Goal: Task Accomplishment & Management: Use online tool/utility

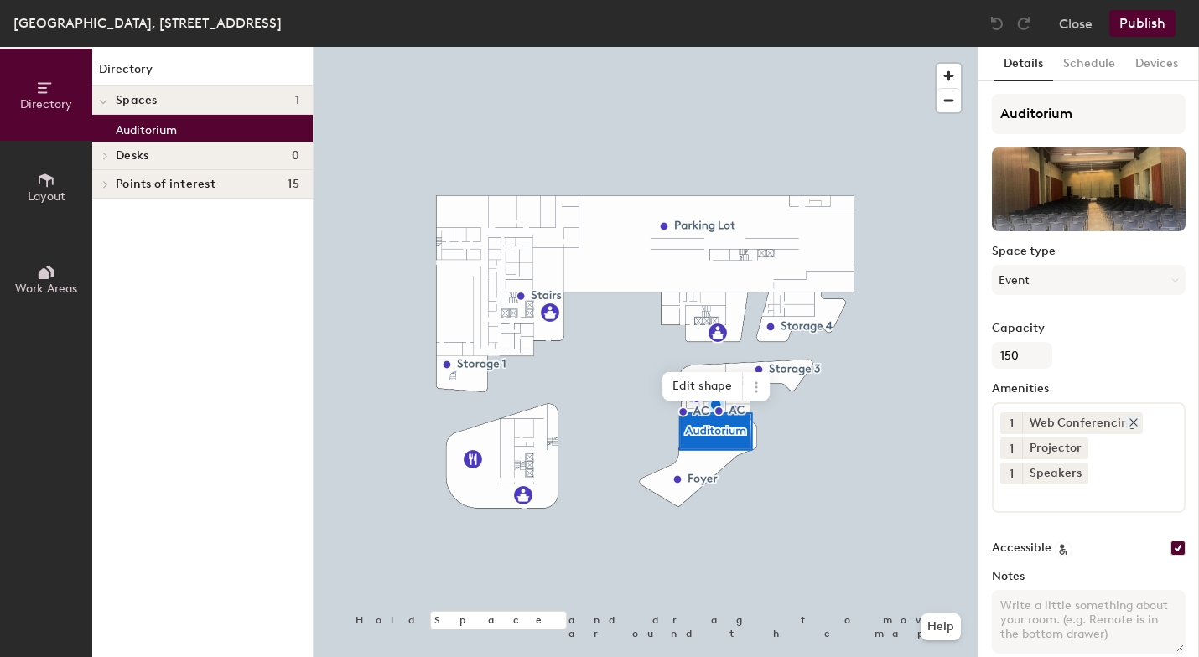
click at [1133, 418] on icon at bounding box center [1134, 423] width 12 height 12
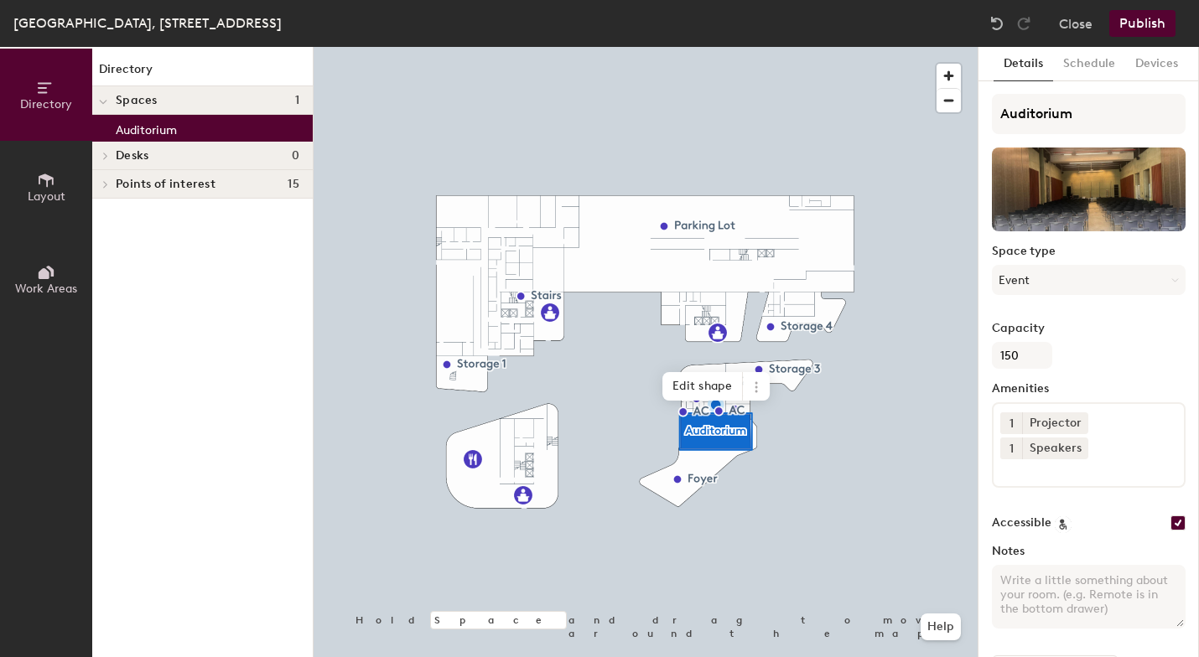
click at [1043, 471] on input at bounding box center [1075, 469] width 151 height 20
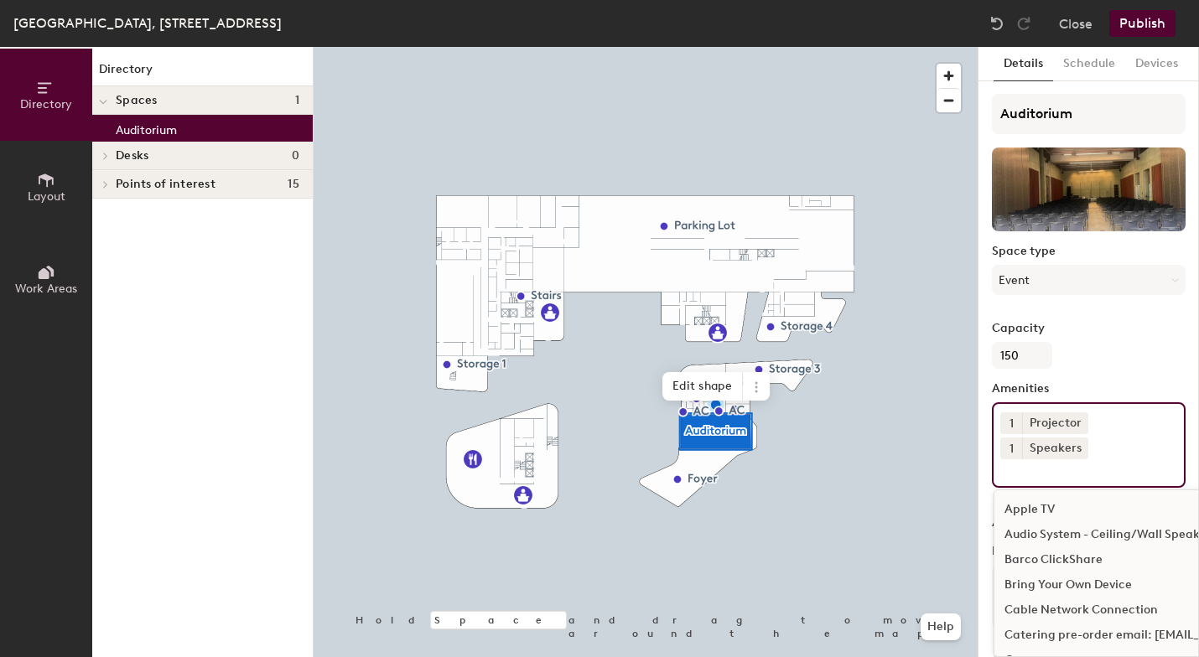
click at [1045, 530] on div "Audio System - Ceiling/Wall Speakers" at bounding box center [1179, 534] width 371 height 25
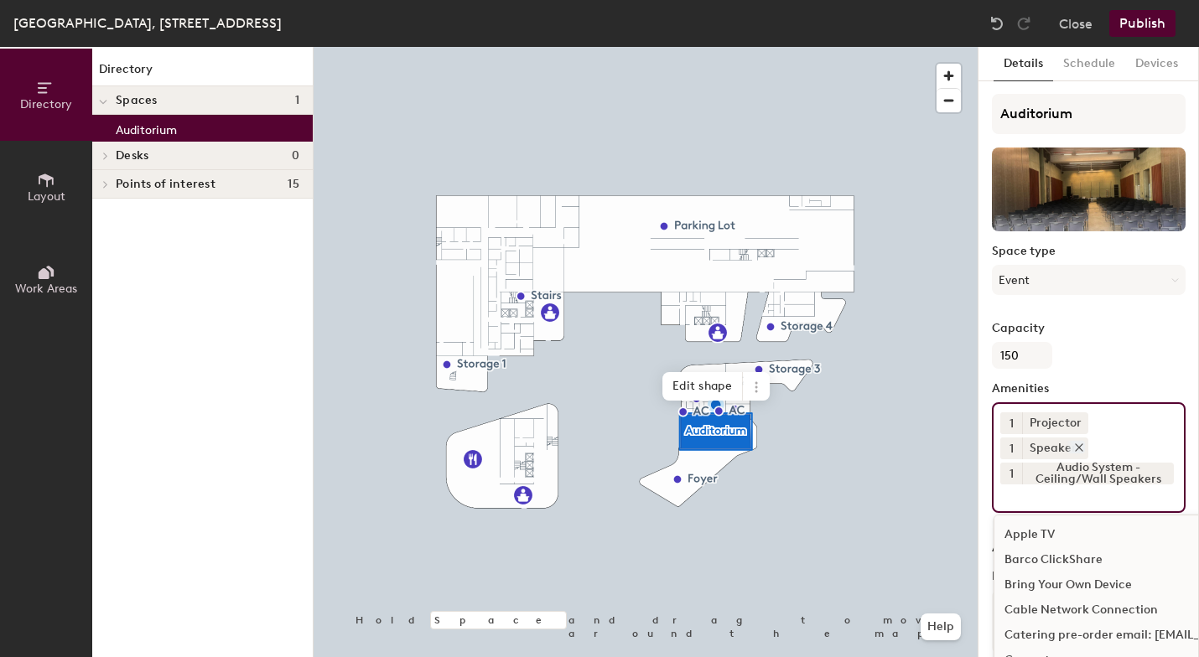
click at [1079, 444] on icon at bounding box center [1079, 447] width 7 height 7
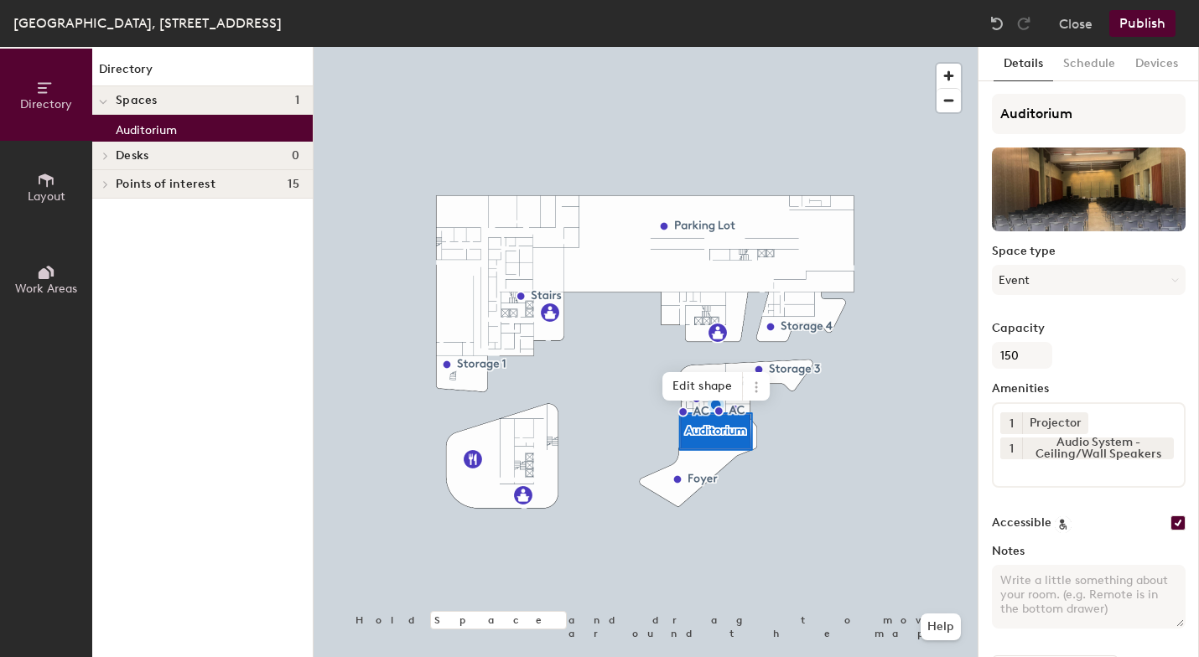
click at [1035, 471] on input at bounding box center [1075, 469] width 151 height 20
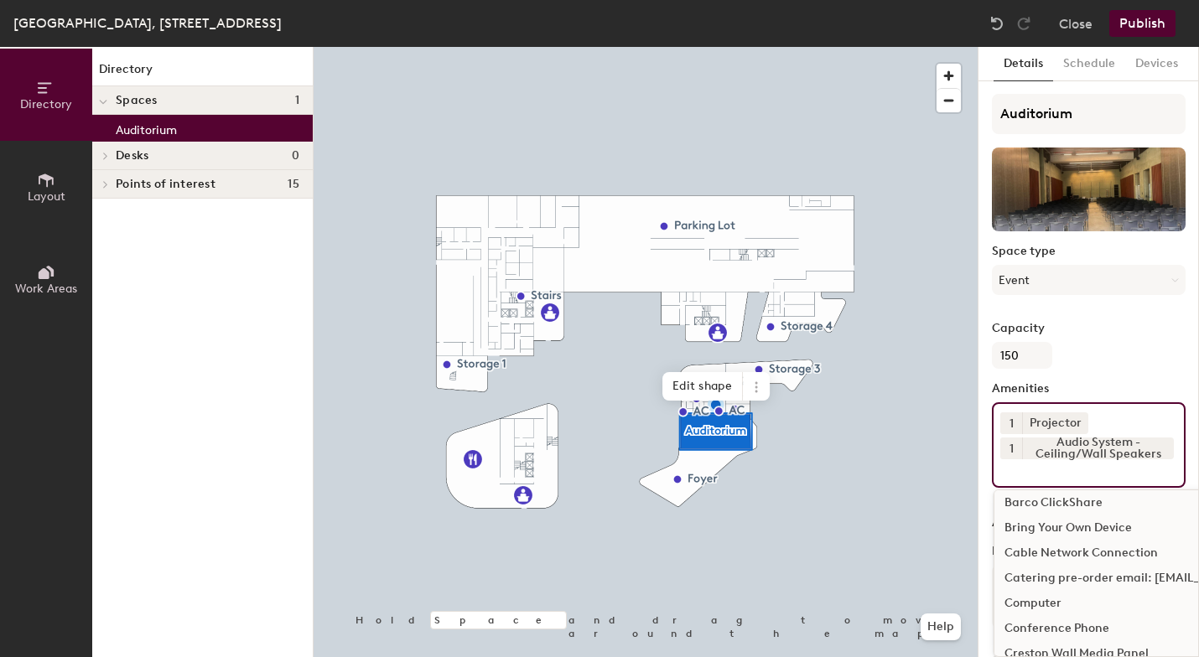
scroll to position [35, 0]
click at [1072, 526] on div "Bring Your Own Device" at bounding box center [1179, 524] width 371 height 25
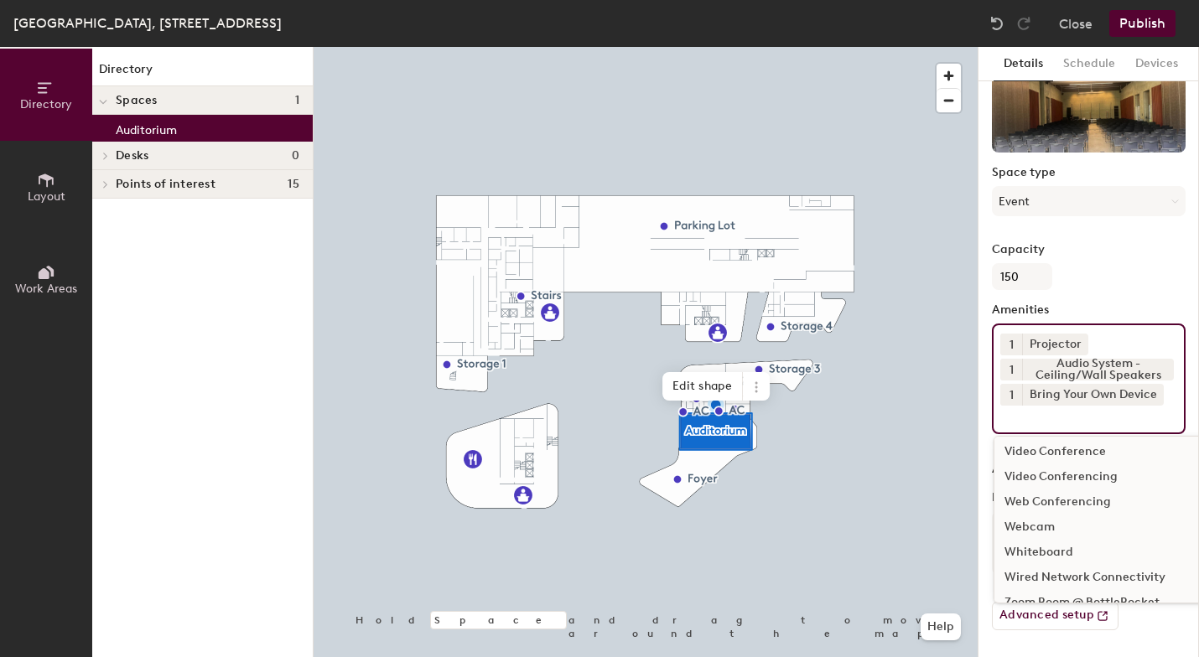
scroll to position [1506, 0]
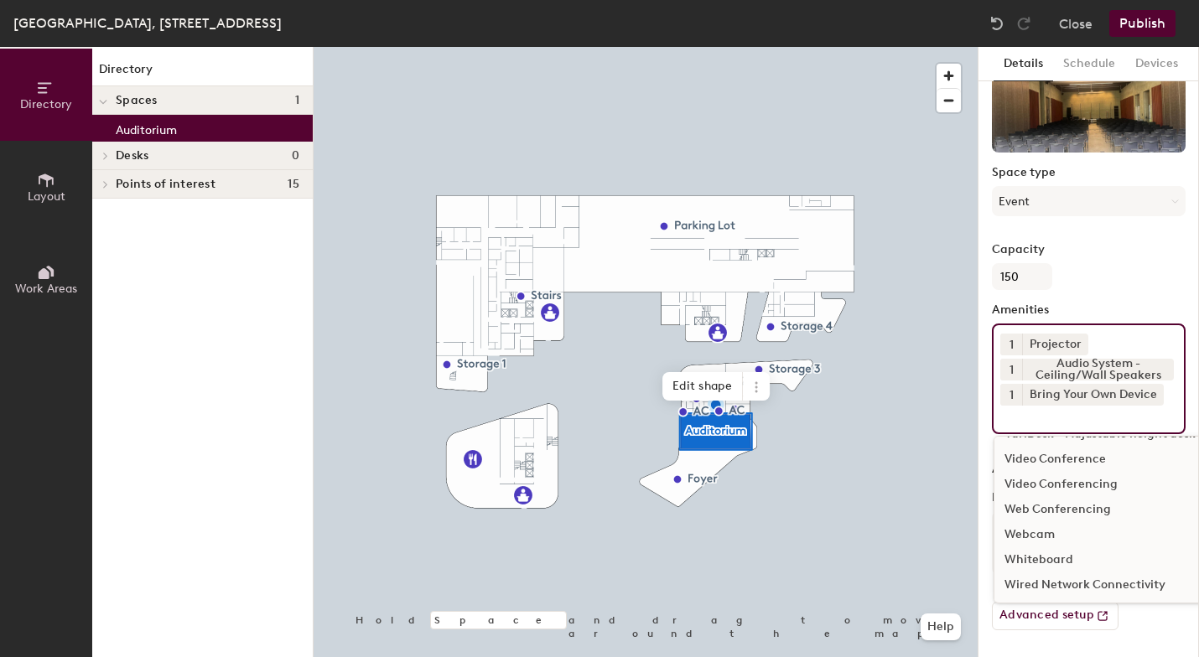
click at [1066, 483] on div "Video Conferencing" at bounding box center [1179, 484] width 371 height 25
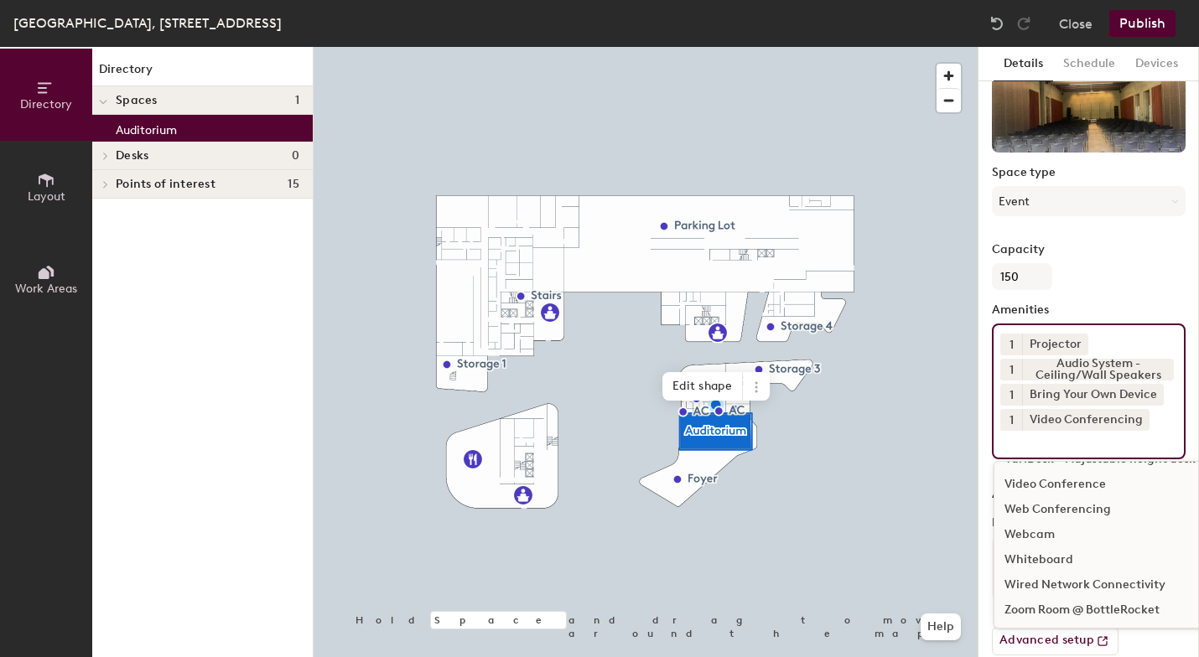
click at [1147, 25] on button "Publish" at bounding box center [1142, 23] width 66 height 27
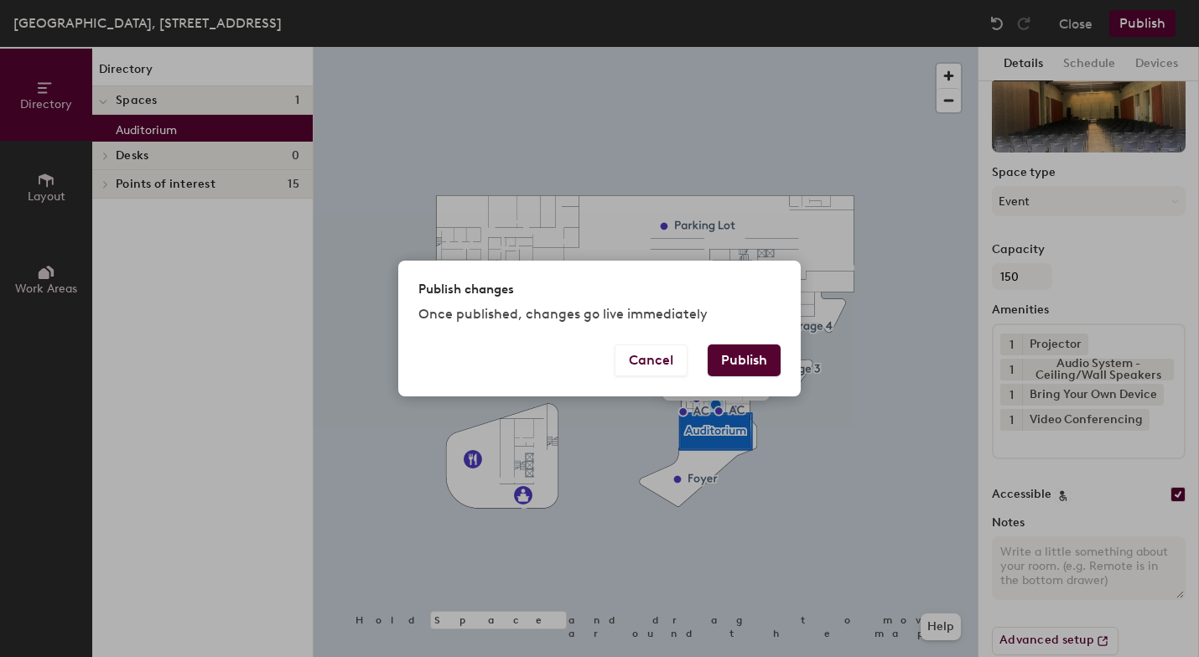
click at [742, 346] on button "Publish" at bounding box center [744, 361] width 73 height 32
